Goal: Task Accomplishment & Management: Manage account settings

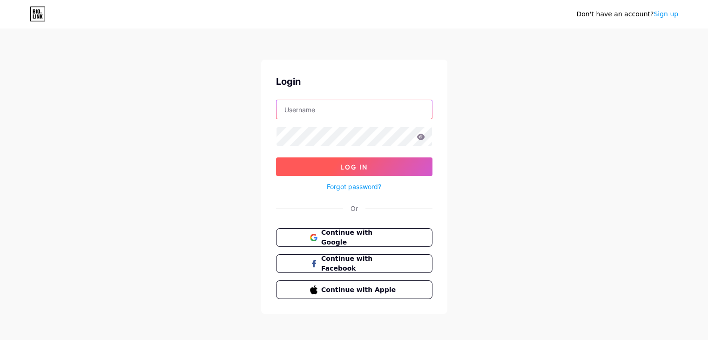
type input "[EMAIL_ADDRESS][DOMAIN_NAME]"
click at [385, 164] on button "Log In" at bounding box center [354, 166] width 156 height 19
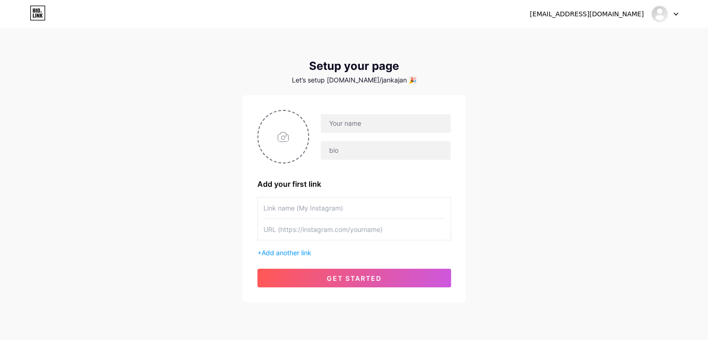
click at [671, 17] on div at bounding box center [664, 14] width 27 height 17
click at [557, 171] on div "[EMAIL_ADDRESS][DOMAIN_NAME] Dashboard Logout Setup your page Let’s setup [DOMA…" at bounding box center [354, 166] width 708 height 332
click at [676, 15] on icon at bounding box center [675, 14] width 5 height 3
click at [531, 25] on div "janka.janosikova5@gmail.com Dashboard Logout" at bounding box center [354, 14] width 708 height 28
click at [406, 127] on input "text" at bounding box center [385, 123] width 129 height 19
